Goal: Task Accomplishment & Management: Complete application form

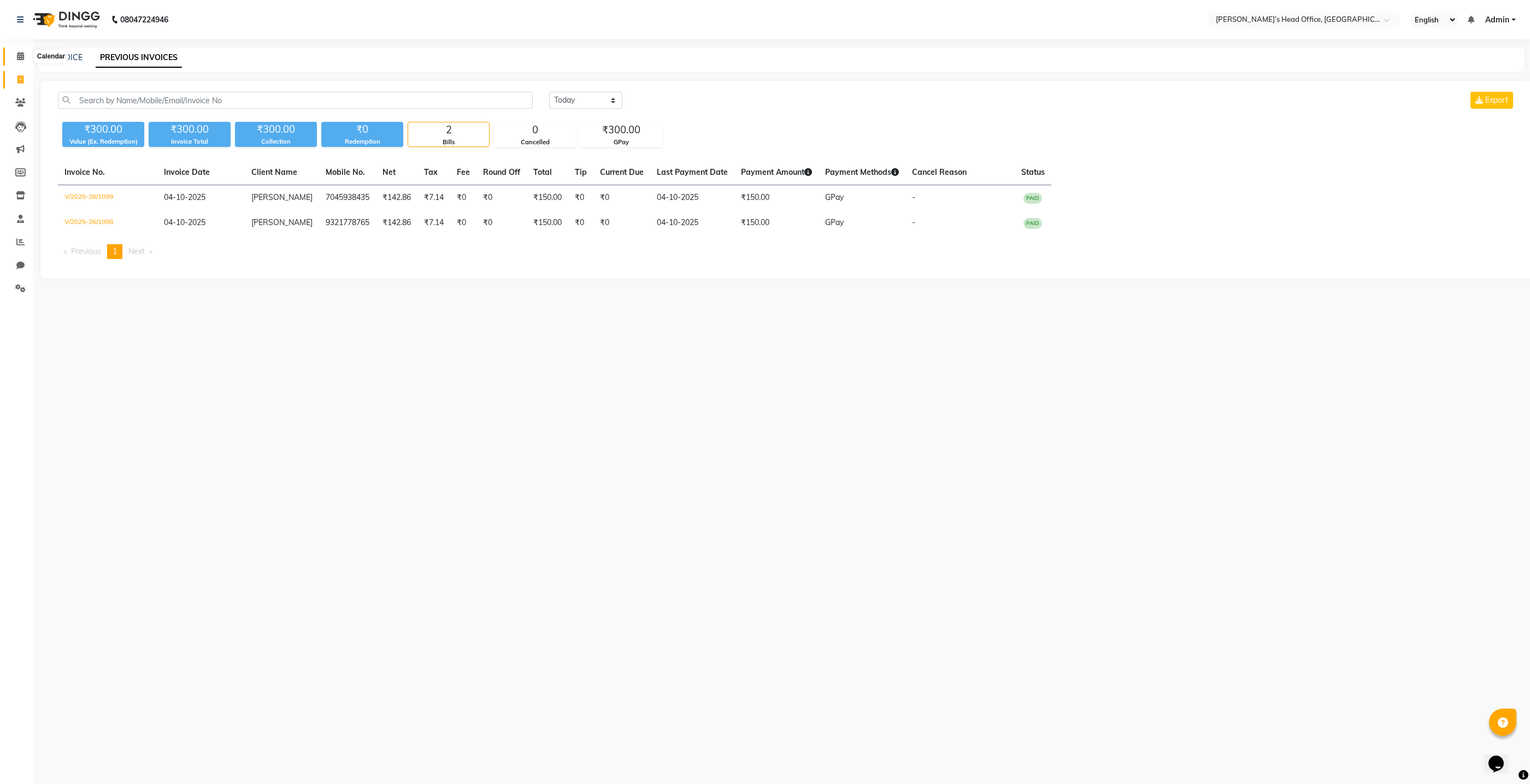
click at [24, 60] on span at bounding box center [20, 56] width 19 height 12
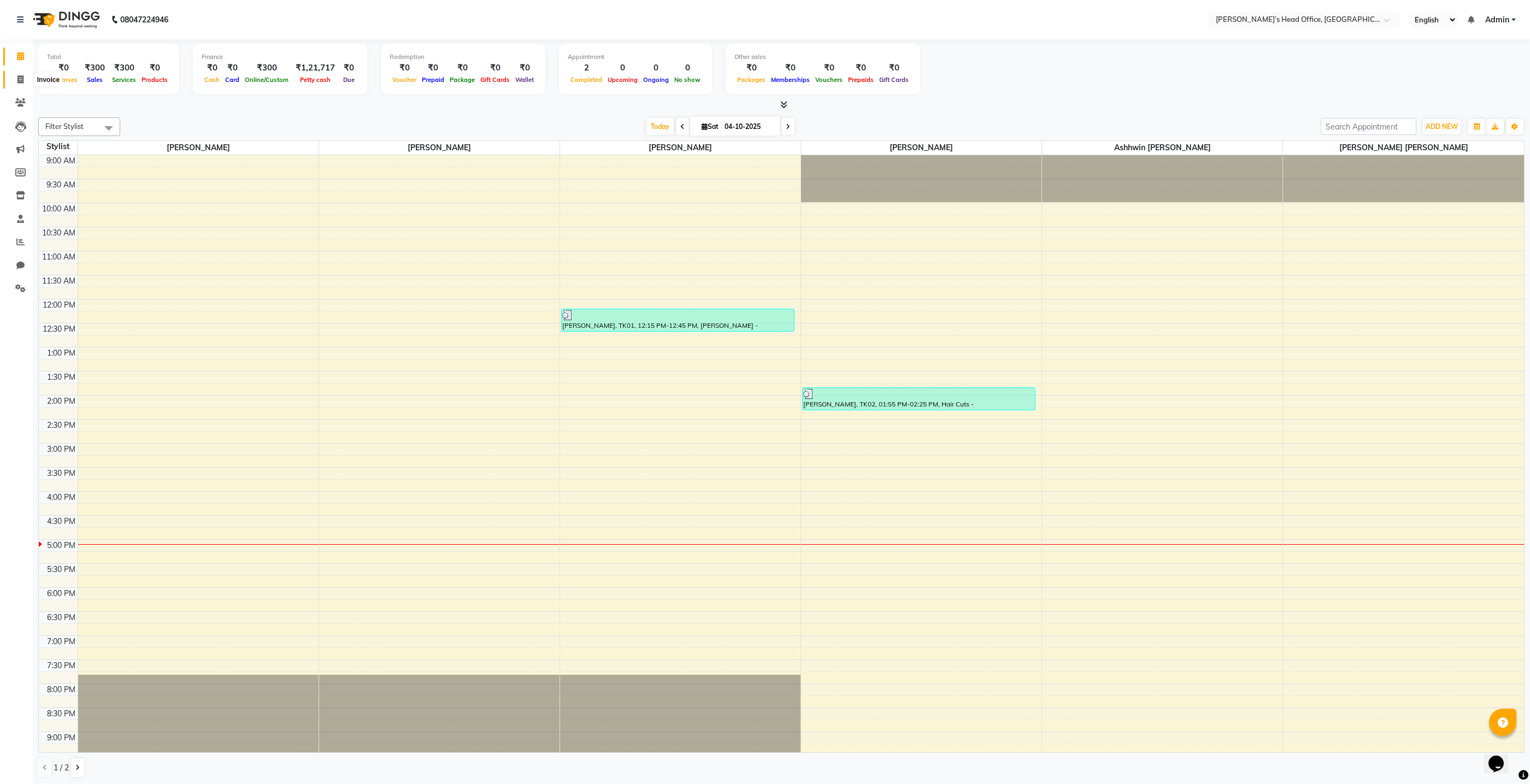
click at [20, 80] on icon at bounding box center [21, 79] width 6 height 8
select select "service"
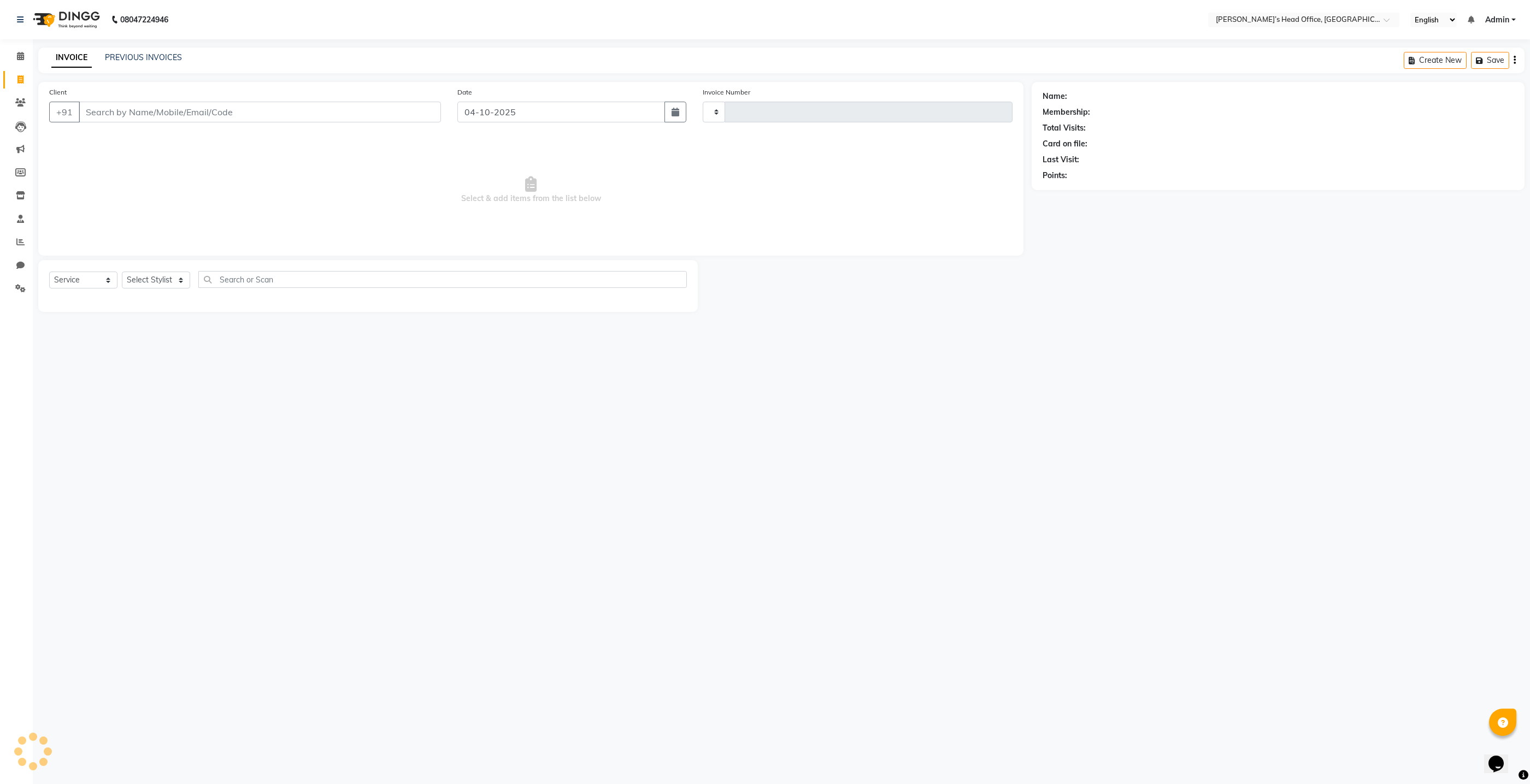
type input "1100"
select select "7682"
click at [143, 62] on div "PREVIOUS INVOICES" at bounding box center [143, 57] width 77 height 11
click at [142, 57] on link "PREVIOUS INVOICES" at bounding box center [143, 57] width 77 height 10
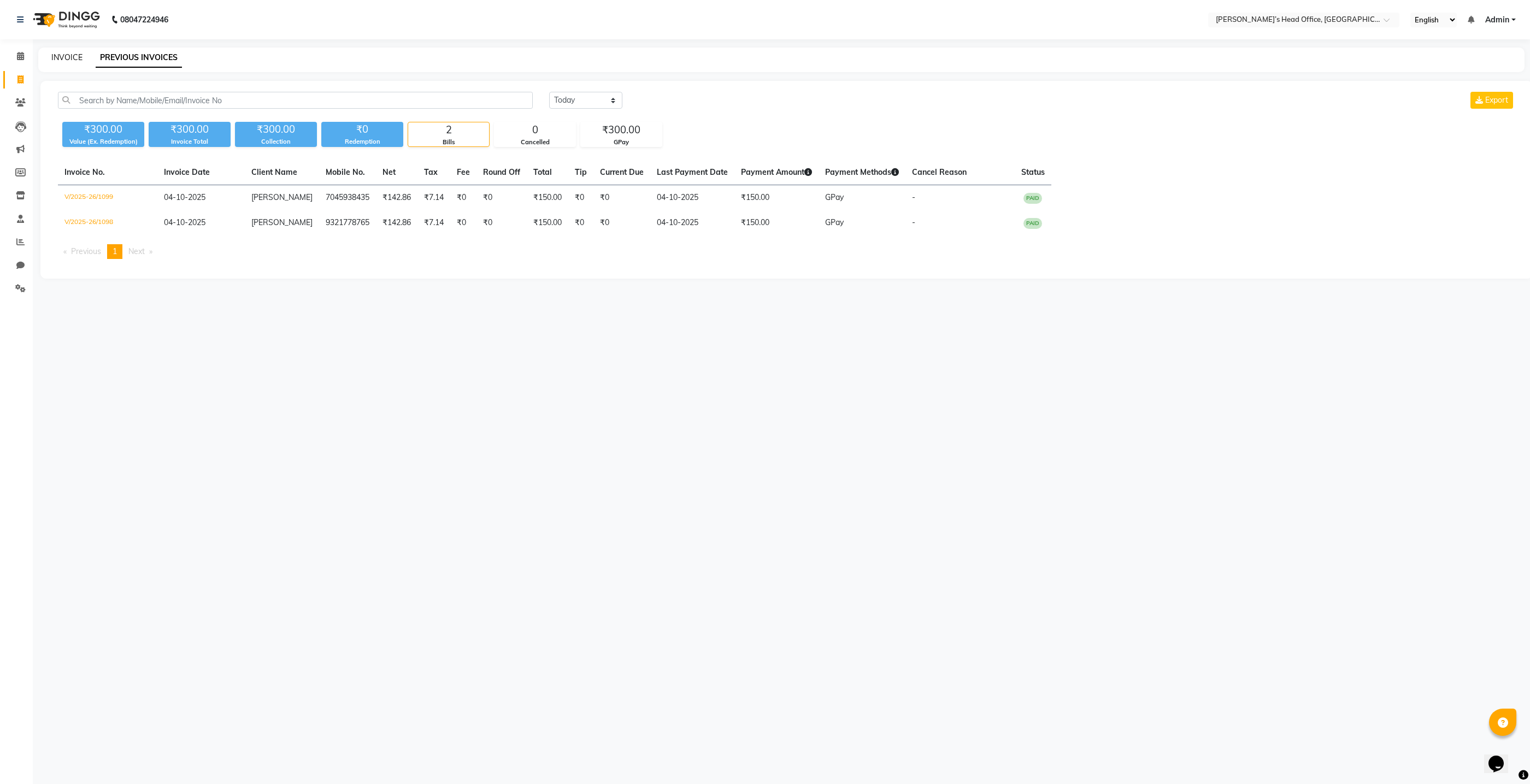
click at [80, 58] on link "INVOICE" at bounding box center [67, 57] width 31 height 10
select select "service"
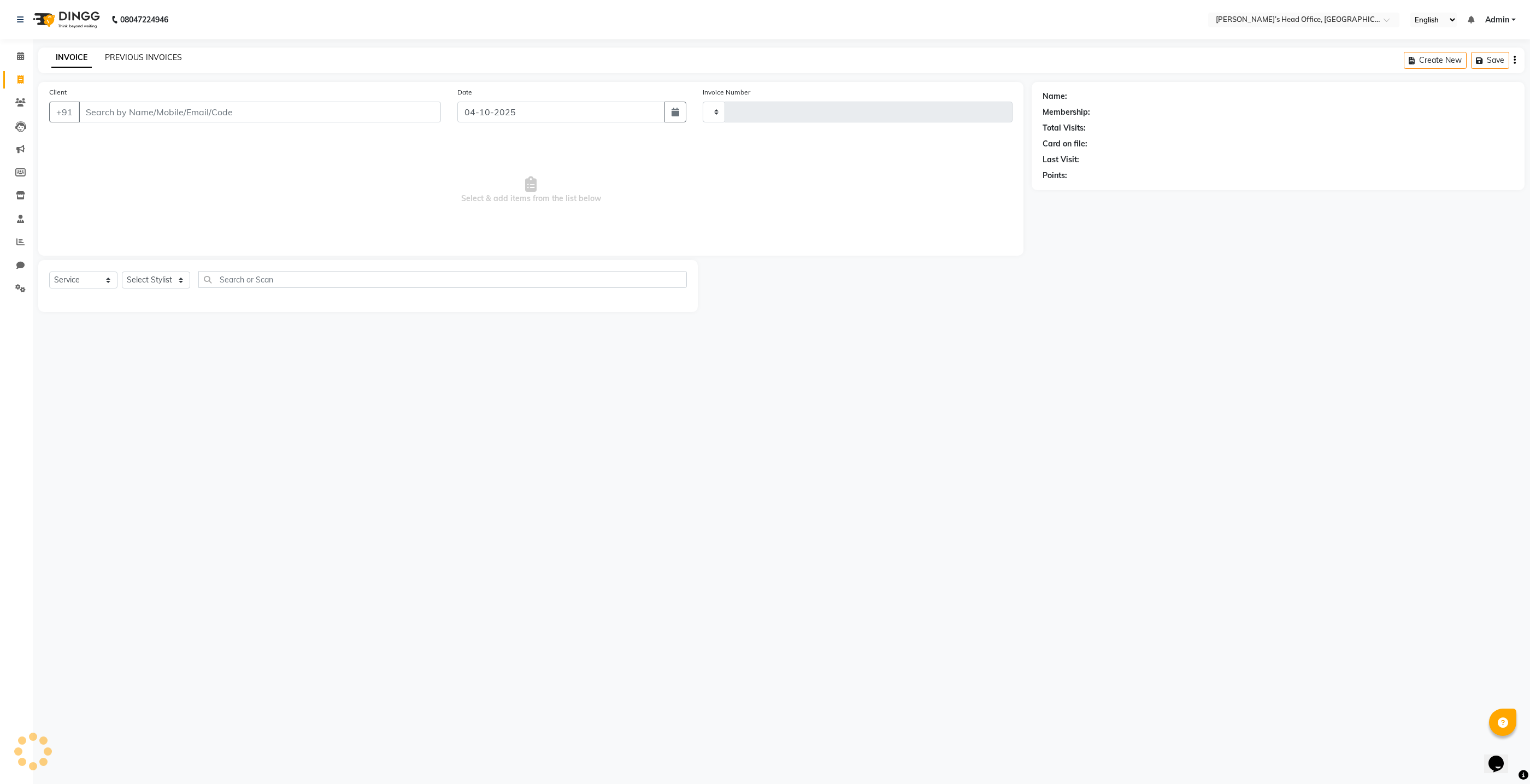
type input "1100"
select select "7682"
click at [119, 56] on link "PREVIOUS INVOICES" at bounding box center [143, 57] width 77 height 10
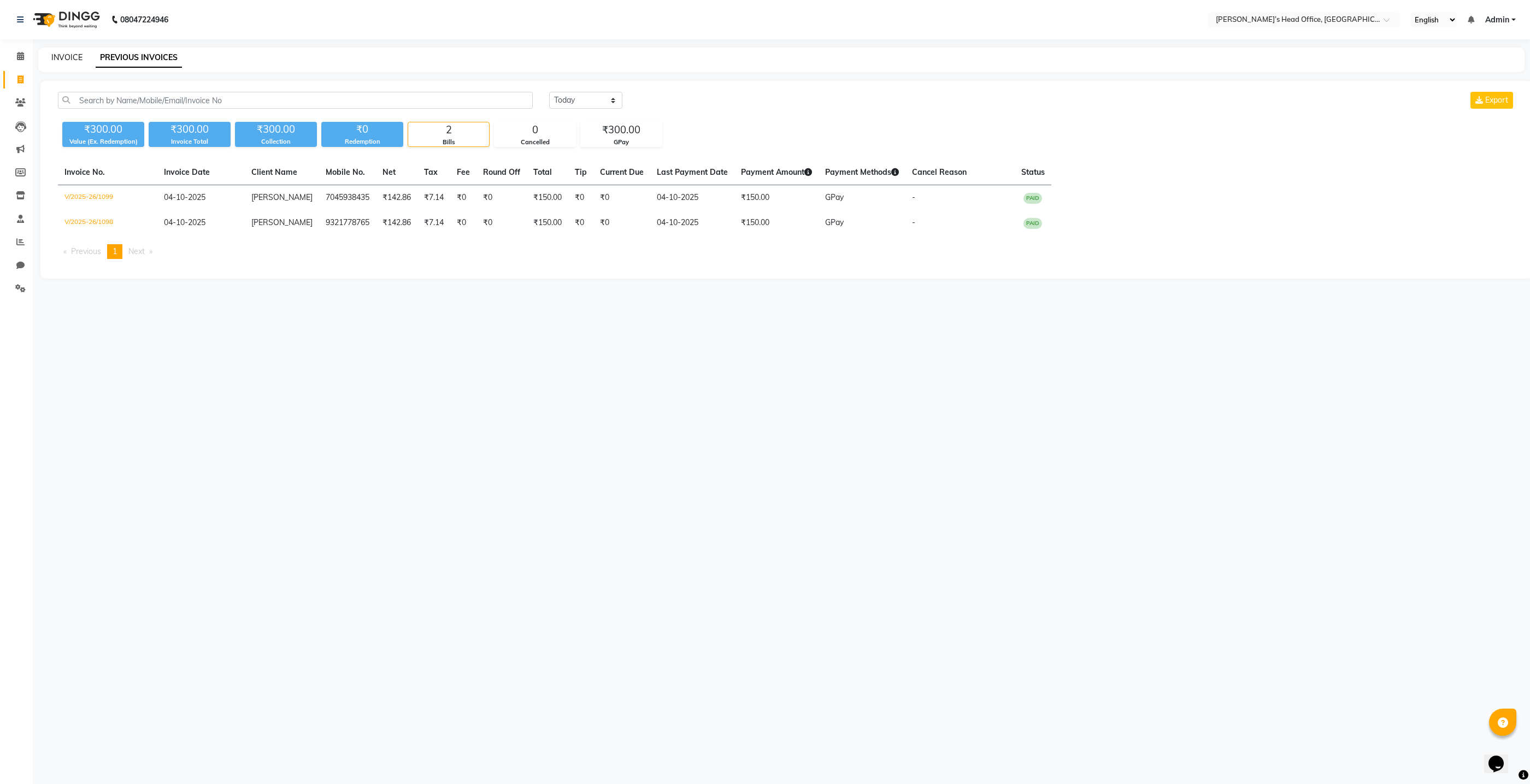
click at [59, 59] on link "INVOICE" at bounding box center [67, 57] width 31 height 10
select select "service"
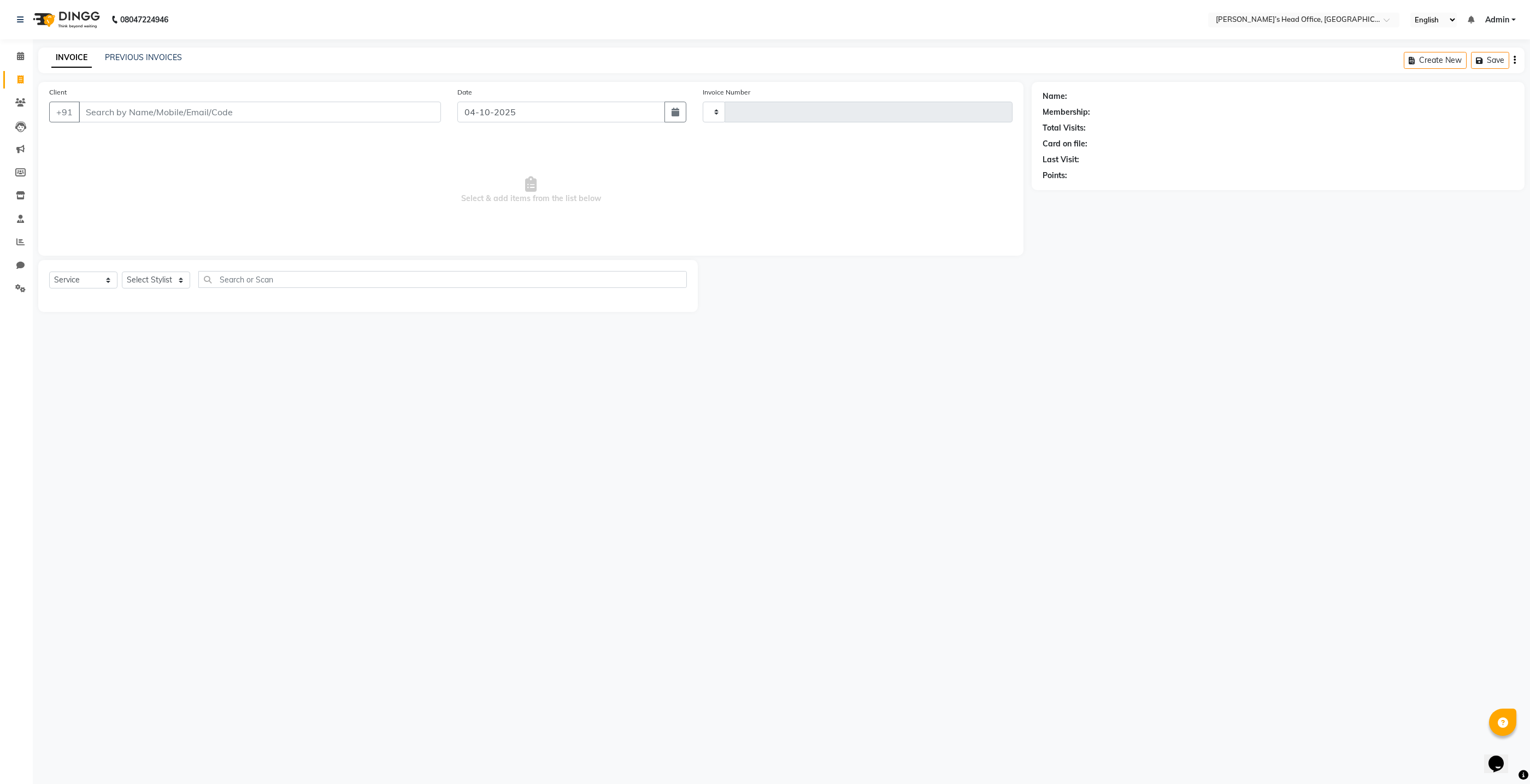
type input "1100"
select select "7682"
select select "service"
type input "1100"
select select "7682"
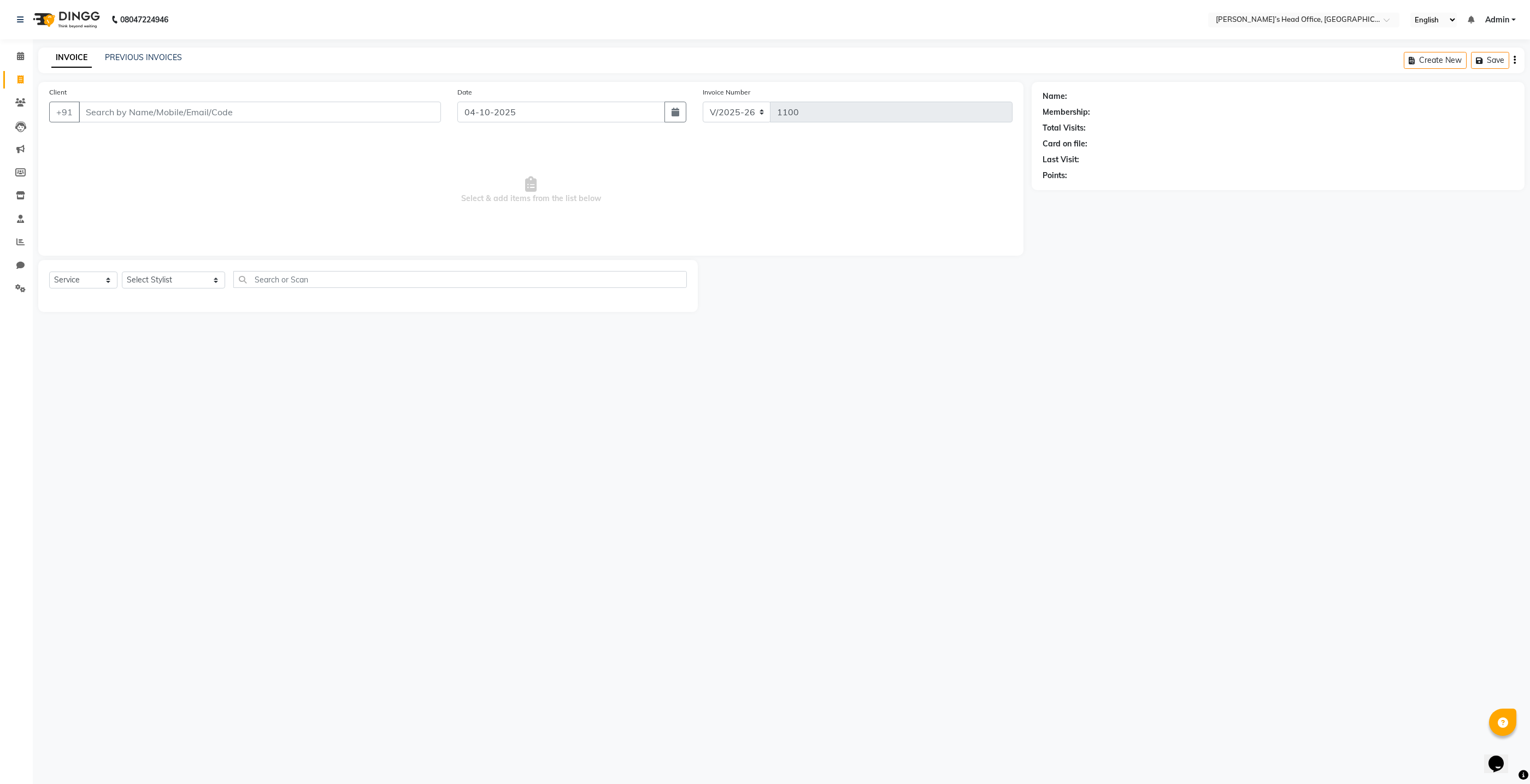
click at [135, 117] on input "Client" at bounding box center [260, 112] width 362 height 21
click at [19, 81] on icon at bounding box center [21, 79] width 6 height 8
select select "service"
type input "1100"
select select "7682"
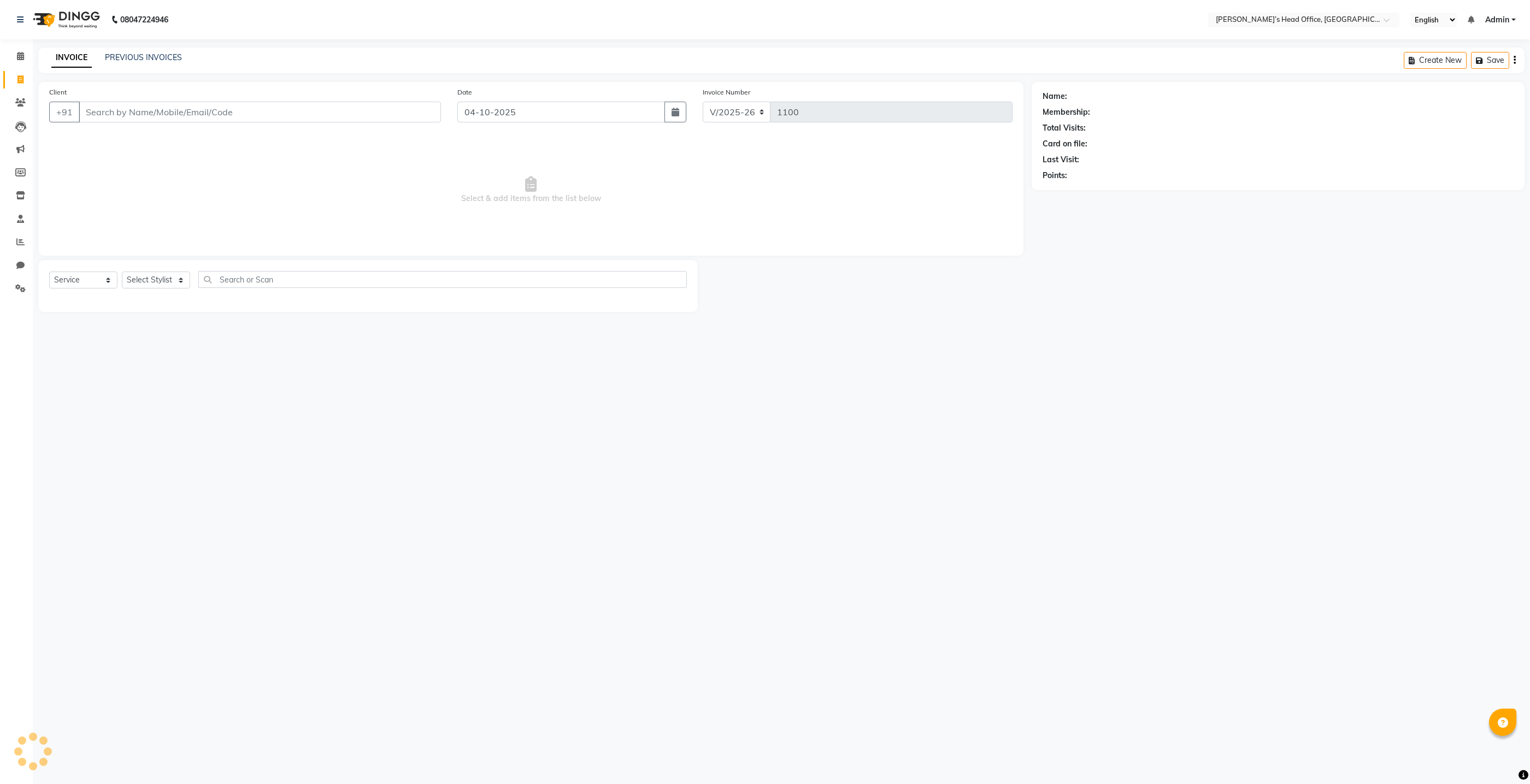
select select "7682"
select select "service"
click at [99, 116] on input "Client" at bounding box center [260, 112] width 362 height 21
click at [124, 116] on input "Client" at bounding box center [260, 112] width 362 height 21
click at [202, 283] on select "Select Stylist ashhwin wagh hemangi yogendra chittoriya Ranjit sharma Rupali Ka…" at bounding box center [173, 280] width 103 height 17
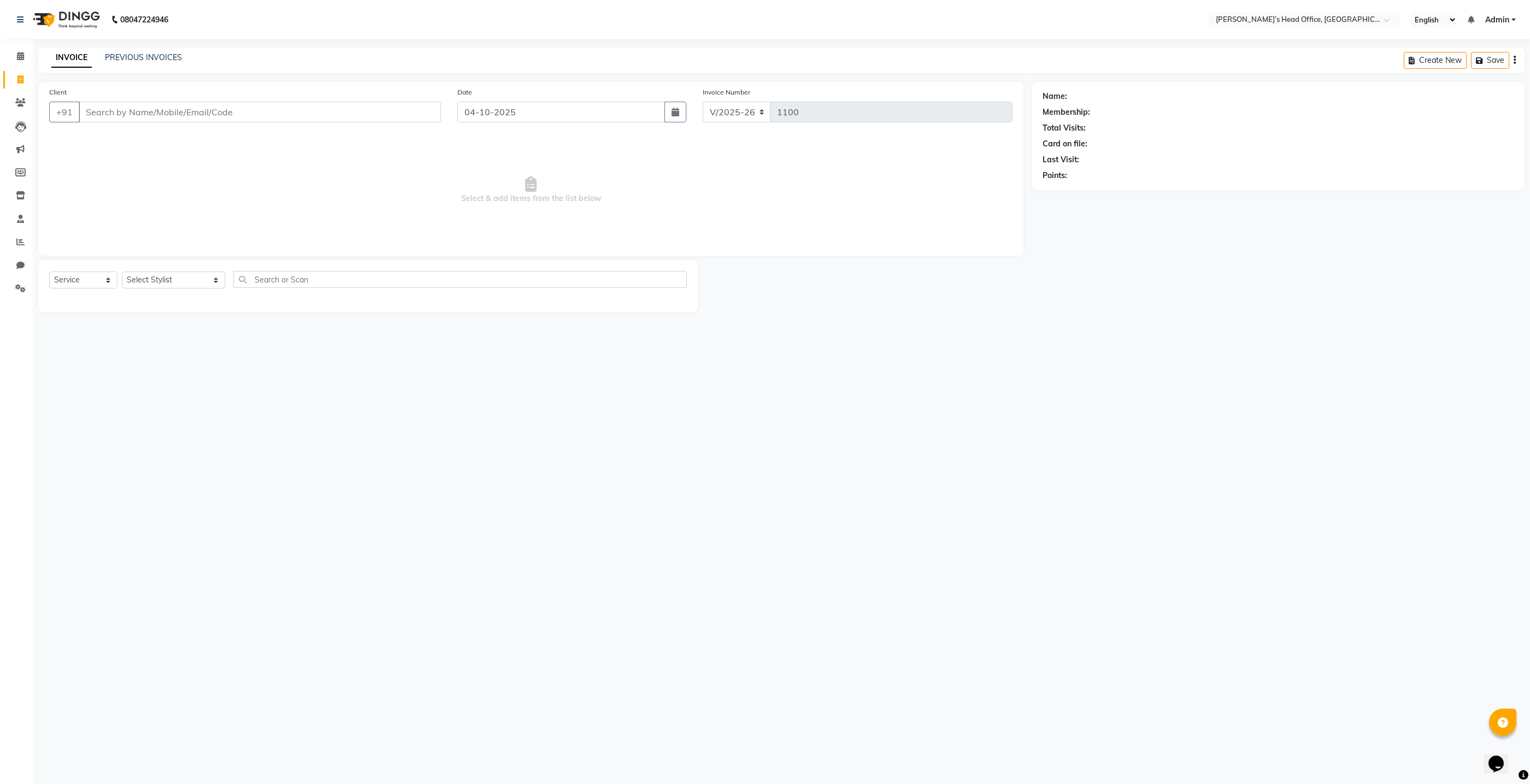
click at [221, 197] on span "Select & add items from the list below" at bounding box center [531, 190] width 963 height 109
click at [213, 199] on span "Select & add items from the list below" at bounding box center [531, 190] width 963 height 109
click at [21, 246] on icon at bounding box center [20, 241] width 8 height 8
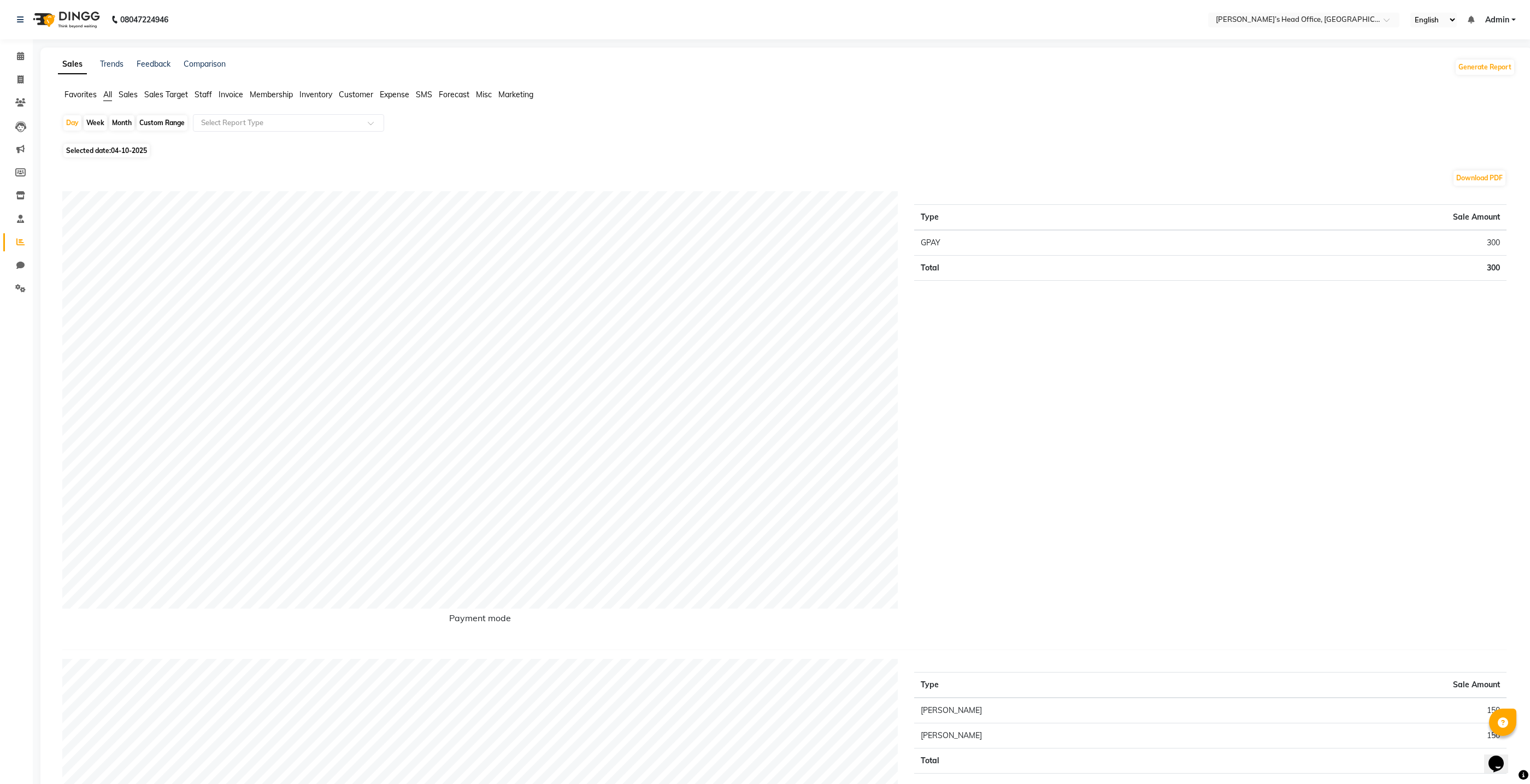
click at [151, 92] on span "Sales Target" at bounding box center [166, 94] width 44 height 10
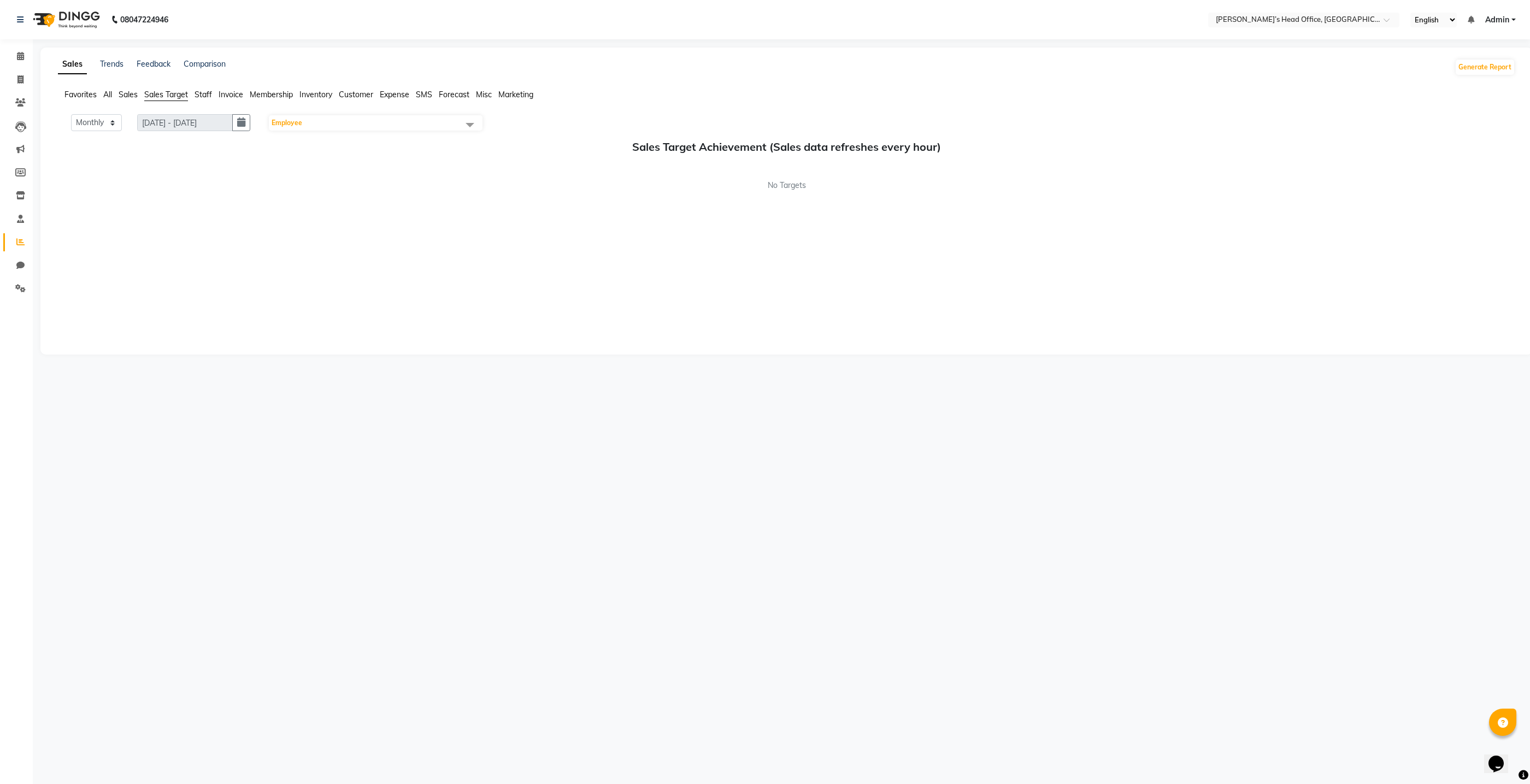
click at [209, 97] on span "Staff" at bounding box center [203, 94] width 17 height 10
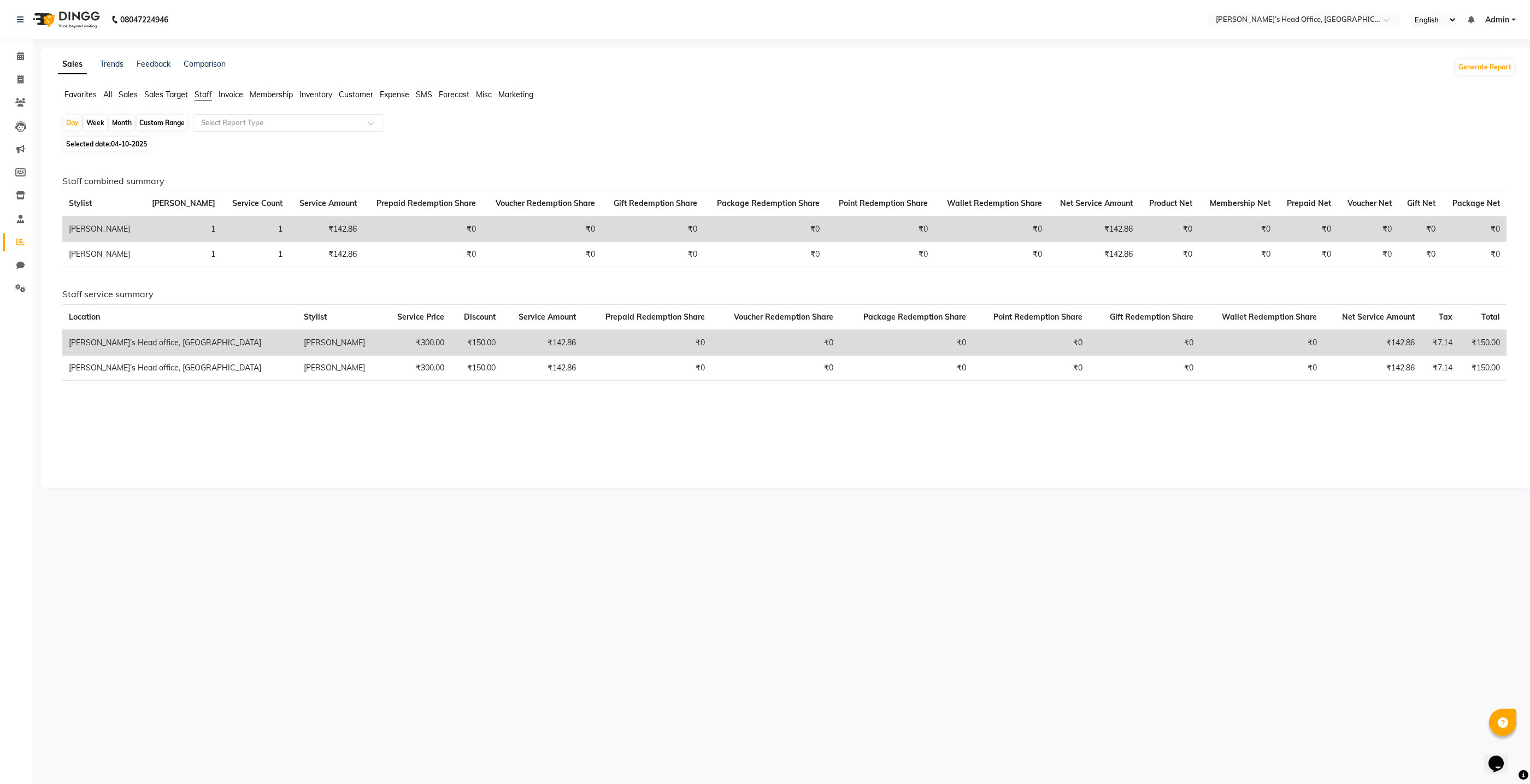
click at [107, 96] on span "All" at bounding box center [107, 94] width 9 height 10
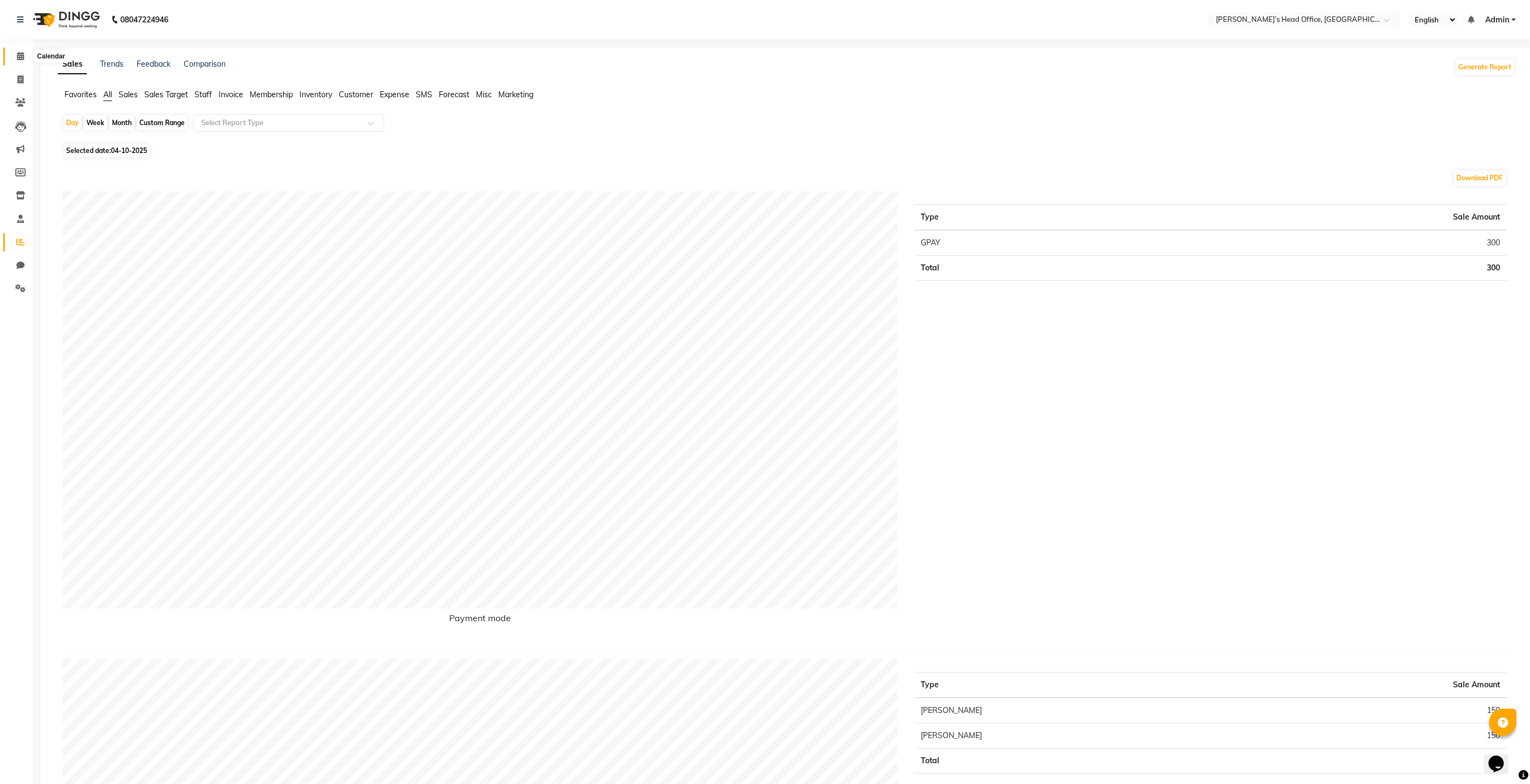
click at [19, 54] on icon at bounding box center [20, 56] width 7 height 8
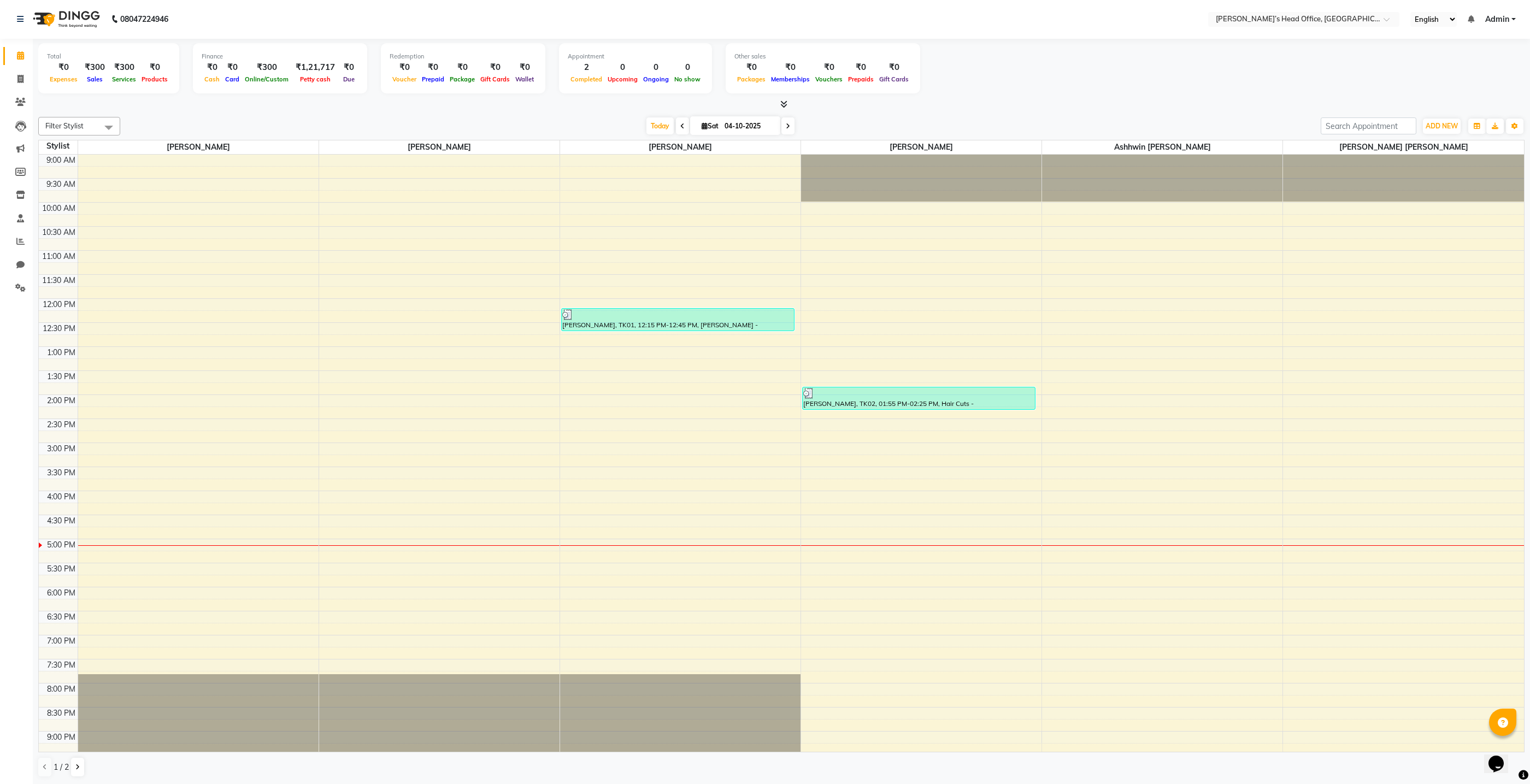
click at [784, 104] on icon at bounding box center [783, 104] width 7 height 8
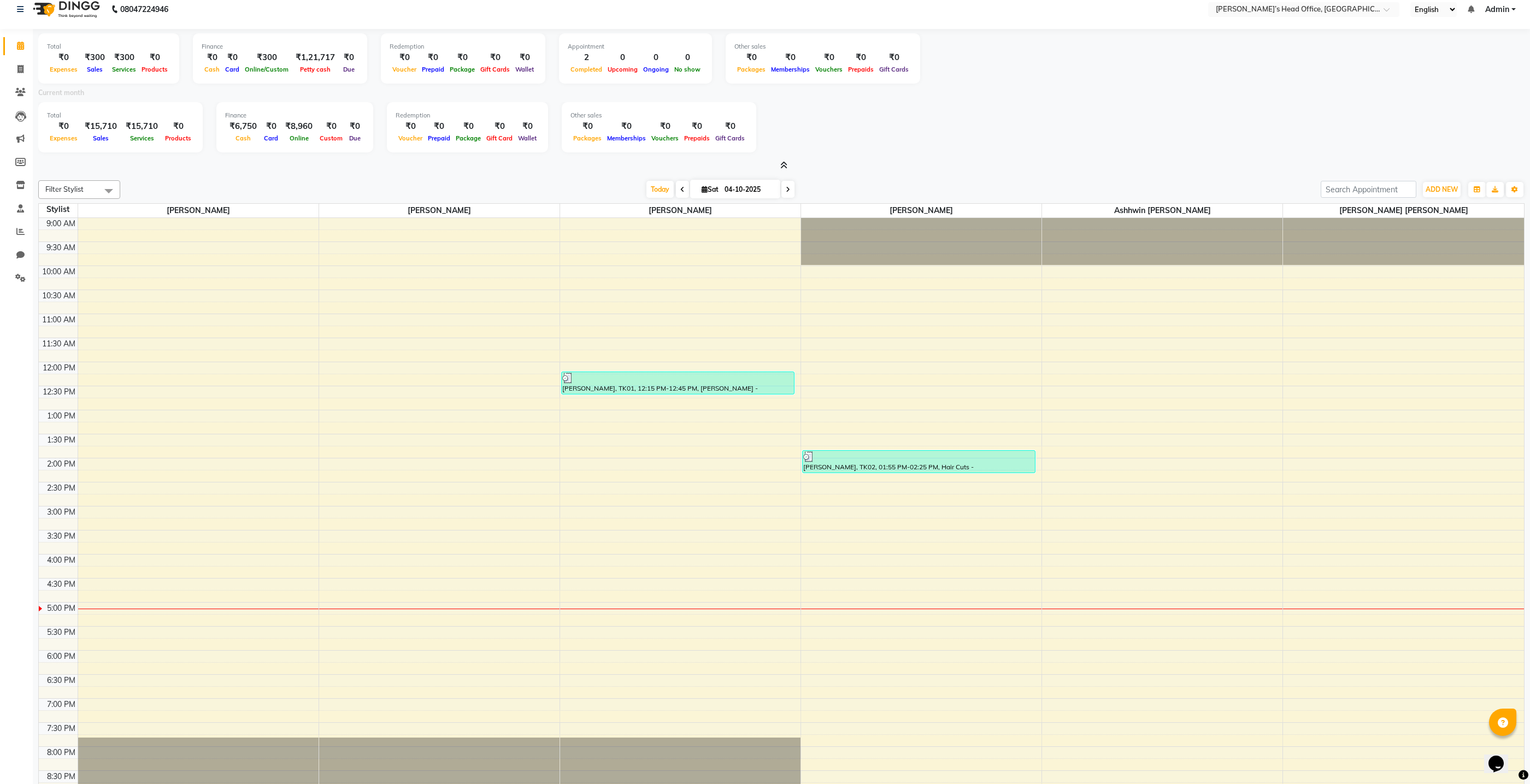
scroll to position [5, 0]
click at [785, 173] on div "Total ₹0 Expenses ₹300 Sales ₹300 Services ₹0 Products Finance ₹0 Cash ₹0 Card …" at bounding box center [781, 437] width 1498 height 819
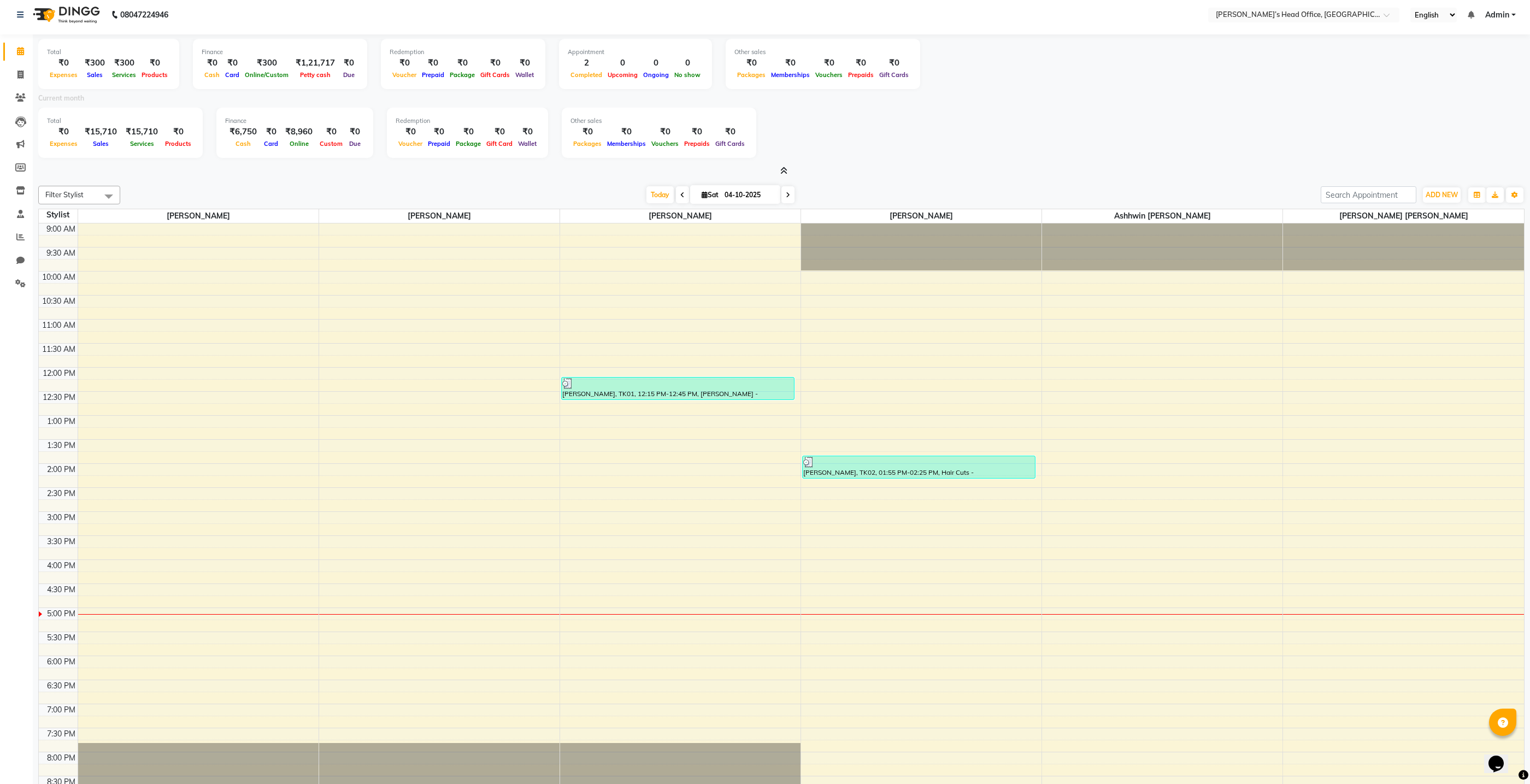
click at [785, 168] on icon at bounding box center [783, 171] width 7 height 8
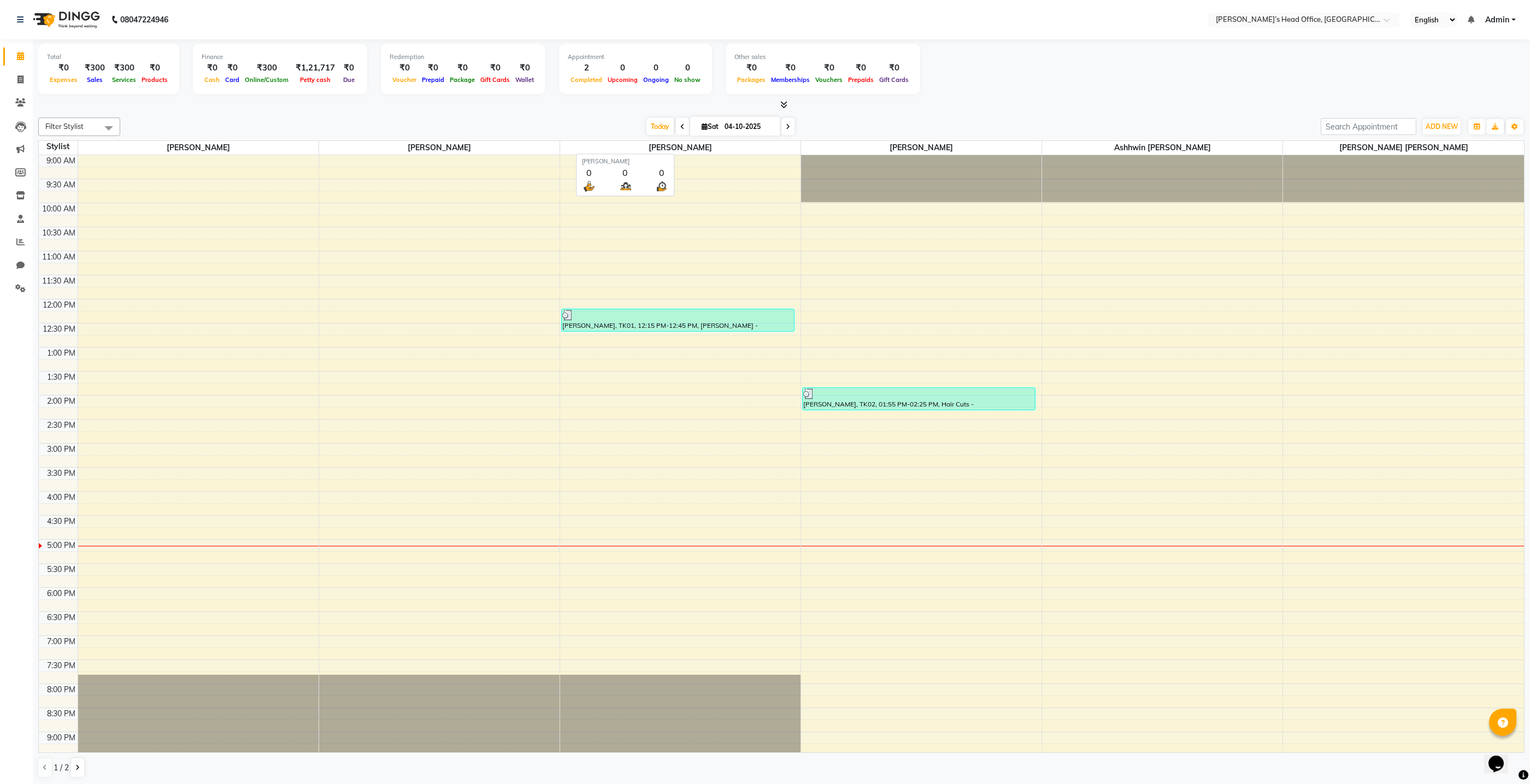
scroll to position [1, 0]
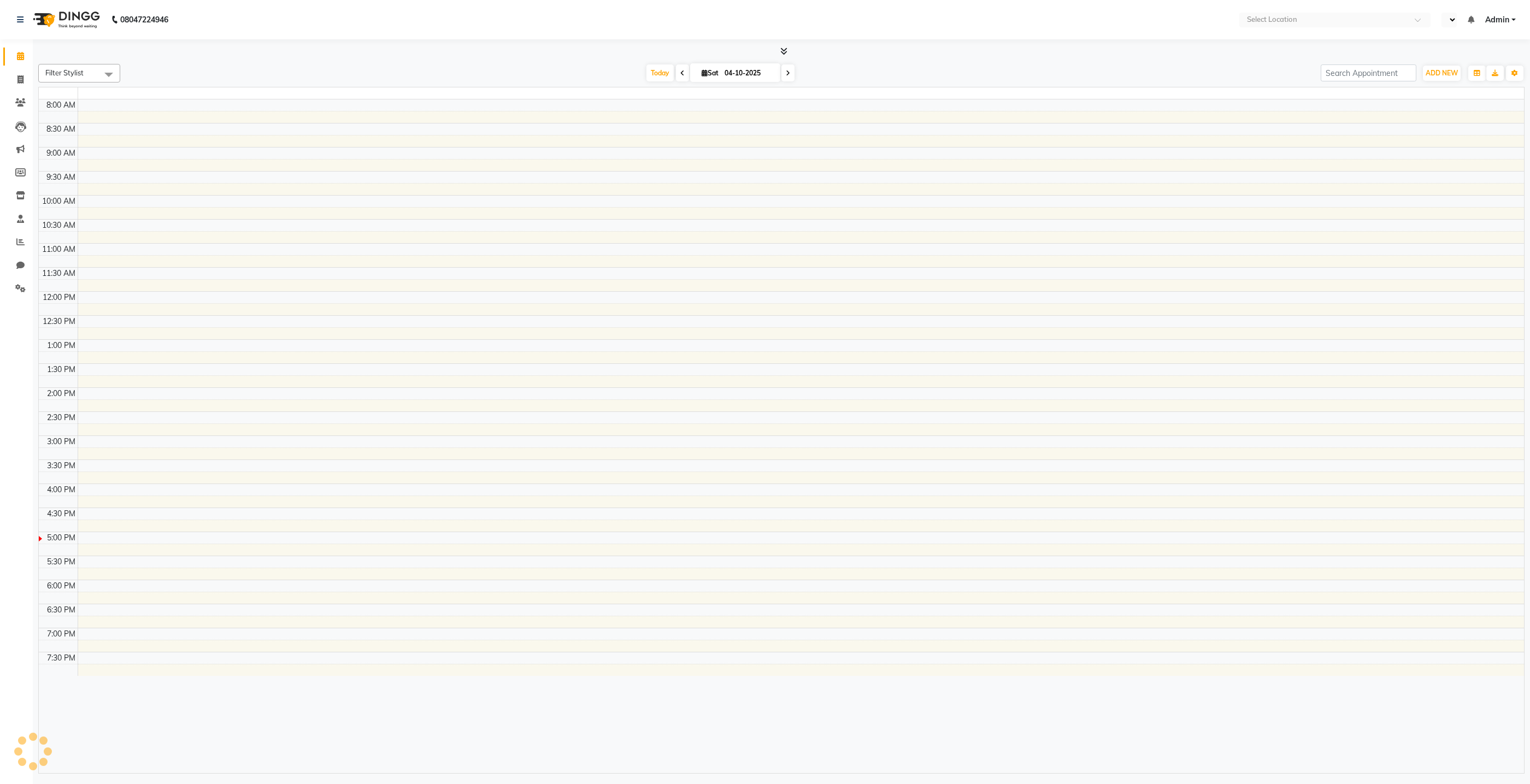
select select "en"
